Goal: Find specific page/section: Find specific page/section

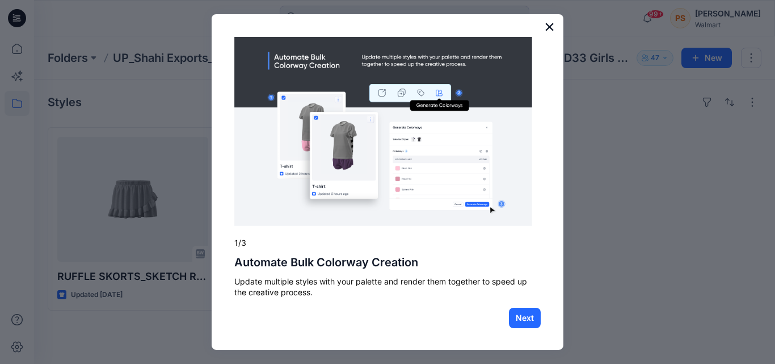
click at [544, 28] on button "×" at bounding box center [549, 27] width 11 height 18
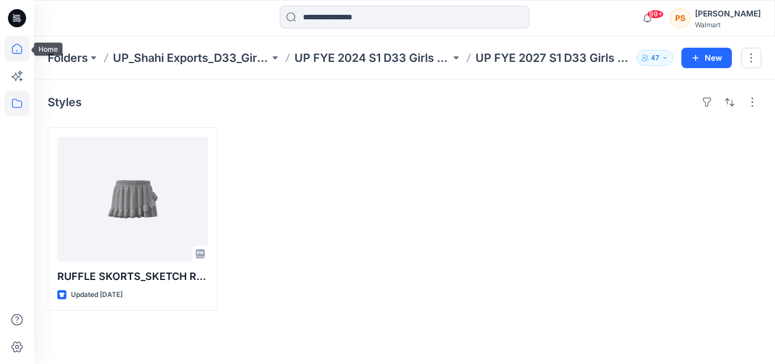
click at [16, 42] on icon at bounding box center [17, 48] width 25 height 25
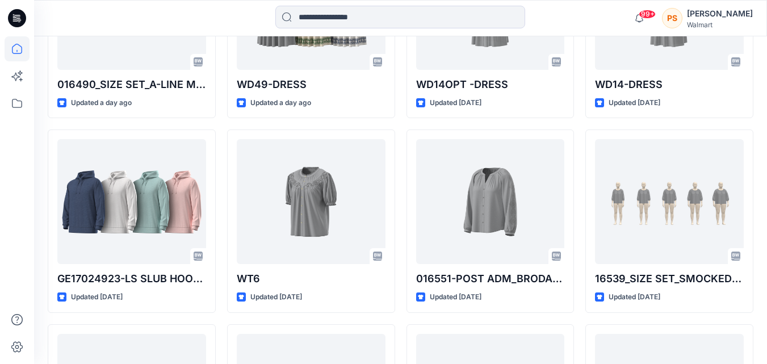
scroll to position [454, 0]
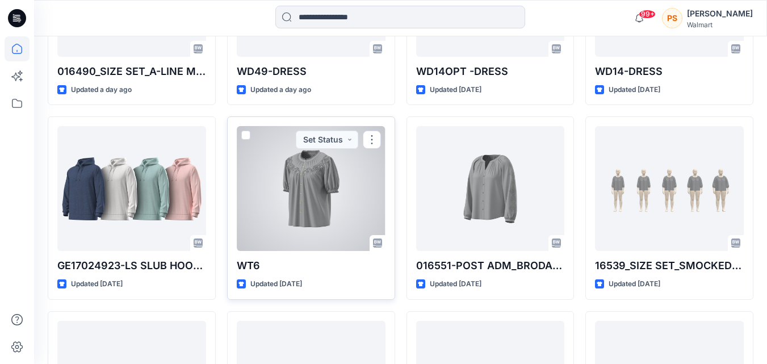
click at [321, 175] on div at bounding box center [311, 188] width 149 height 125
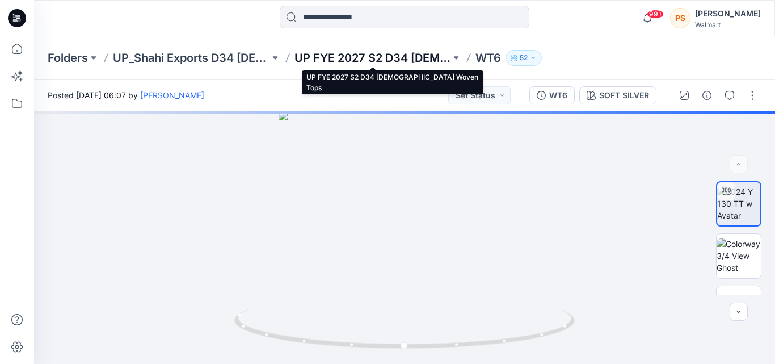
click at [365, 58] on p "UP FYE 2027 S2 D34 [DEMOGRAPHIC_DATA] Woven Tops" at bounding box center [373, 58] width 157 height 16
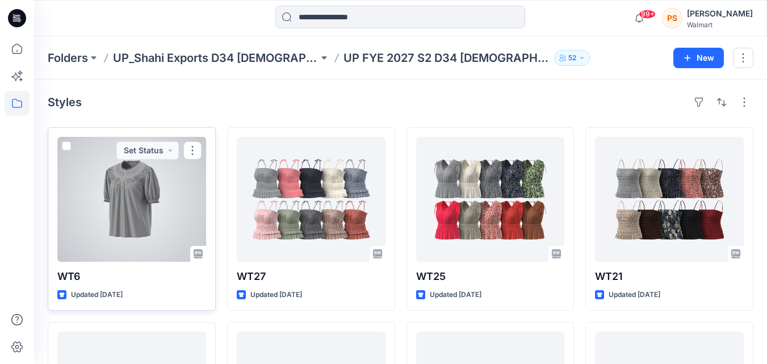
click at [170, 205] on div at bounding box center [131, 199] width 149 height 125
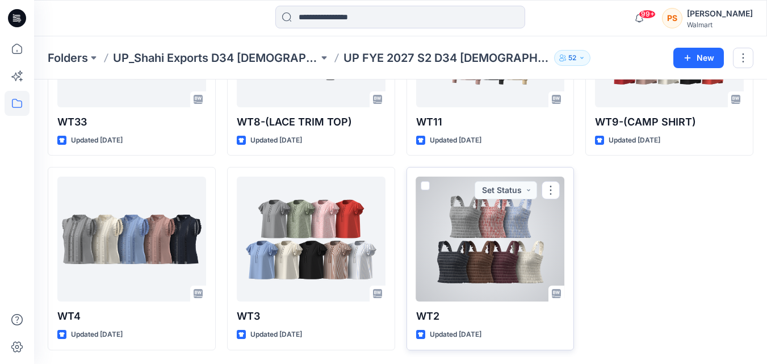
scroll to position [236, 0]
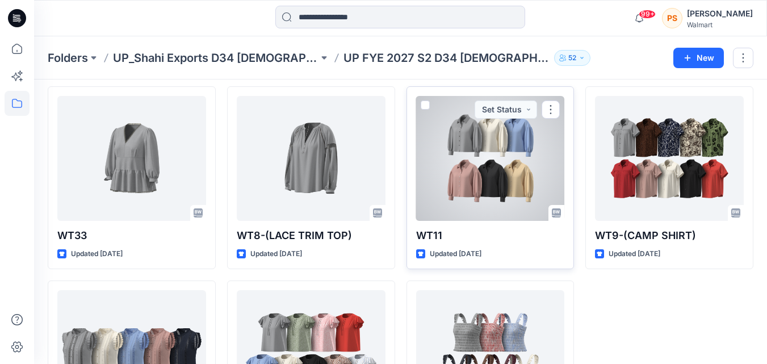
click at [540, 162] on div at bounding box center [490, 158] width 149 height 125
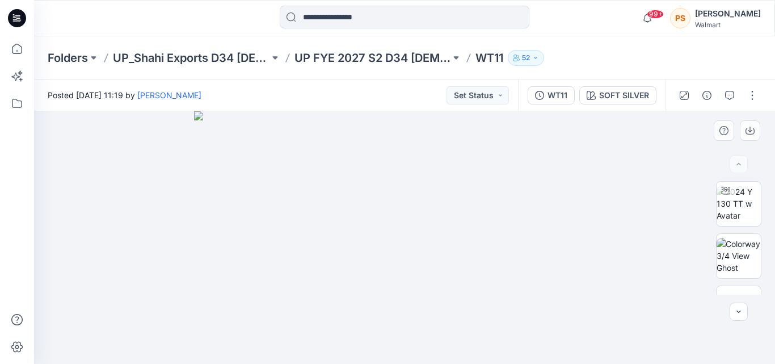
drag, startPoint x: 490, startPoint y: 287, endPoint x: 410, endPoint y: 284, distance: 80.1
click at [389, 290] on img at bounding box center [404, 237] width 421 height 253
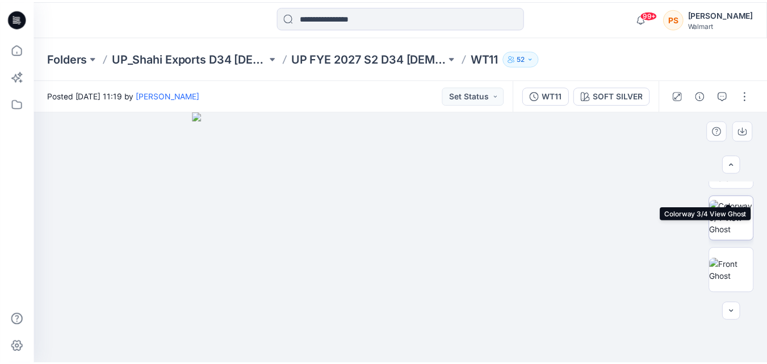
scroll to position [114, 0]
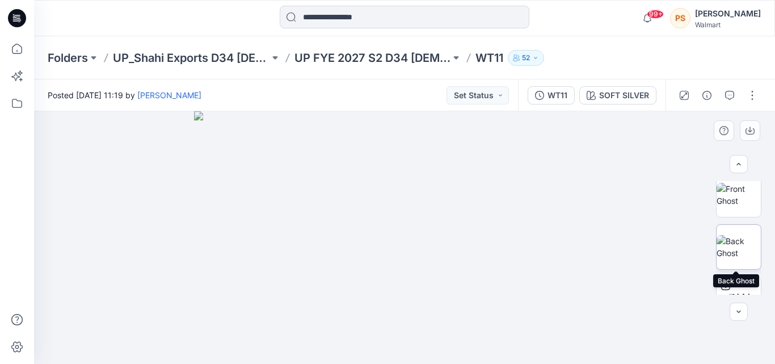
click at [741, 235] on img at bounding box center [739, 247] width 44 height 24
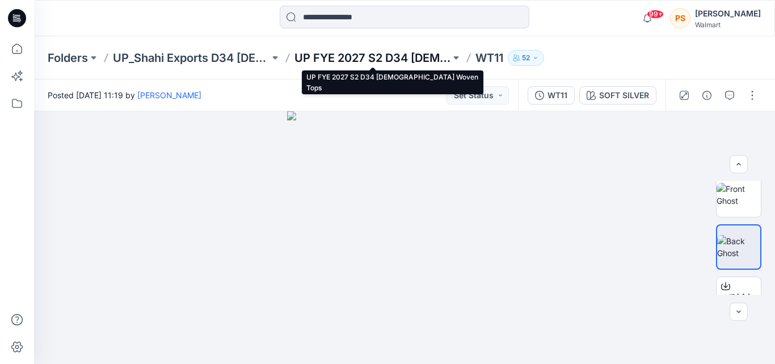
click at [346, 60] on p "UP FYE 2027 S2 D34 [DEMOGRAPHIC_DATA] Woven Tops" at bounding box center [373, 58] width 157 height 16
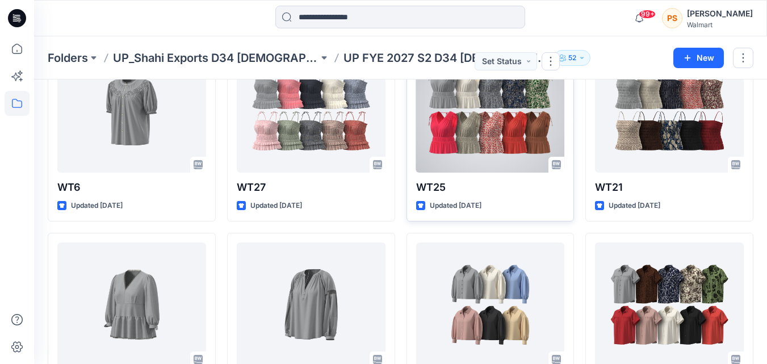
scroll to position [9, 0]
